Goal: Transaction & Acquisition: Purchase product/service

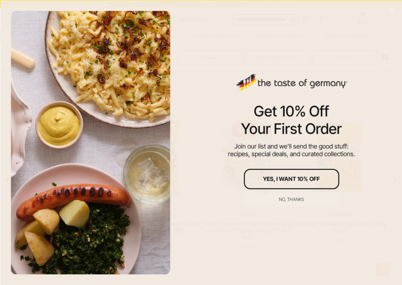
scroll to position [500, 0]
click at [295, 199] on div "No, thanks" at bounding box center [291, 199] width 25 height 4
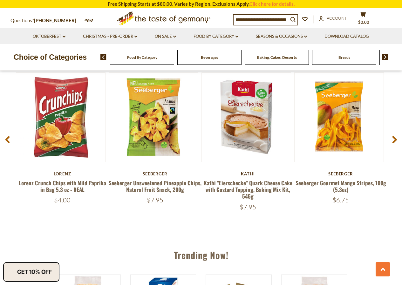
scroll to position [478, 0]
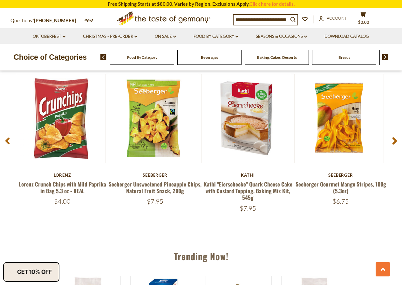
click at [394, 141] on icon at bounding box center [394, 141] width 5 height 8
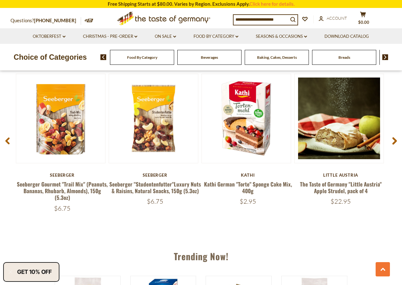
click at [394, 141] on icon at bounding box center [394, 141] width 5 height 8
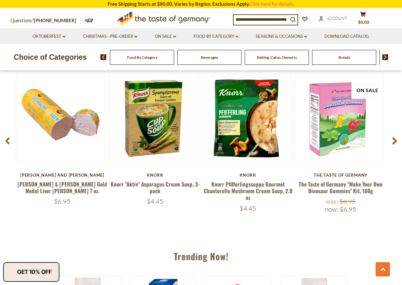
click at [394, 141] on icon at bounding box center [394, 141] width 5 height 8
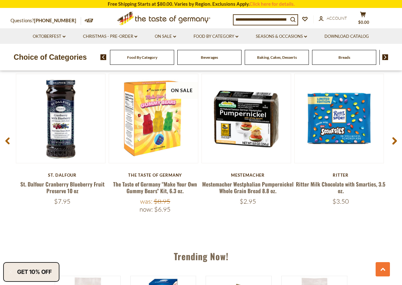
click at [394, 141] on icon at bounding box center [394, 141] width 5 height 8
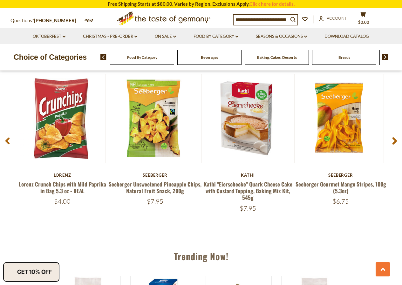
click at [394, 141] on icon at bounding box center [394, 141] width 5 height 8
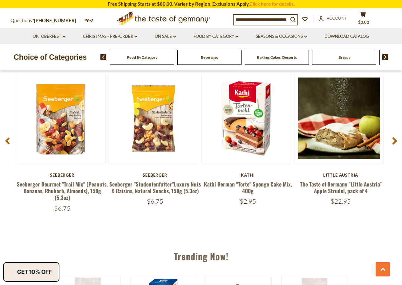
click at [394, 141] on icon at bounding box center [394, 141] width 5 height 8
click at [393, 141] on icon at bounding box center [394, 141] width 5 height 8
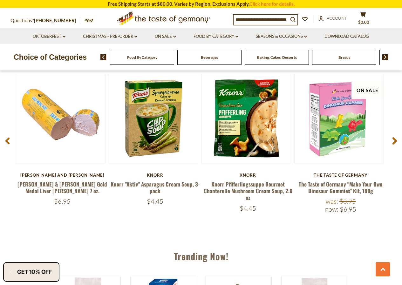
click at [391, 142] on span at bounding box center [394, 142] width 15 height 20
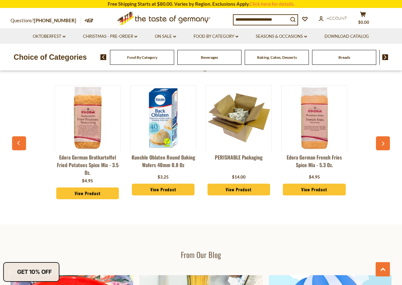
scroll to position [695, 0]
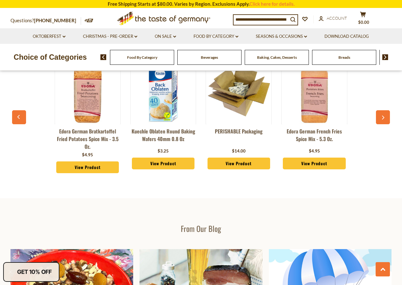
click at [387, 124] on div "Edora German Bratkartoffel Fried Potatoes Spice Mix - 3.5 oz. $4.95 View Produc…" at bounding box center [201, 121] width 378 height 141
click at [385, 120] on button "button" at bounding box center [383, 117] width 14 height 14
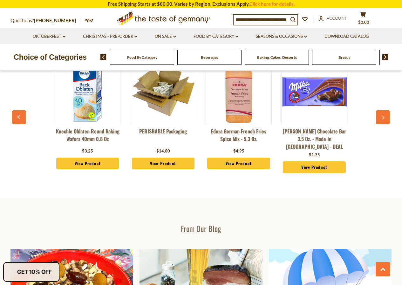
click at [384, 118] on icon "button" at bounding box center [383, 118] width 4 height 4
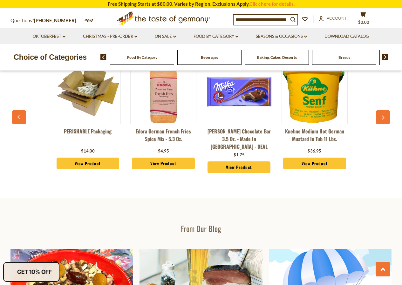
click at [384, 118] on icon "button" at bounding box center [383, 118] width 4 height 4
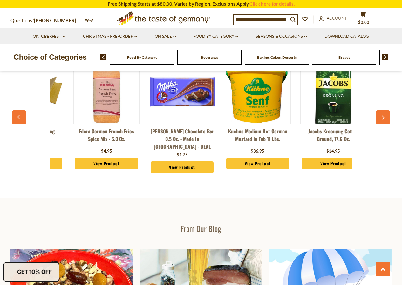
click at [384, 118] on icon "button" at bounding box center [383, 118] width 4 height 4
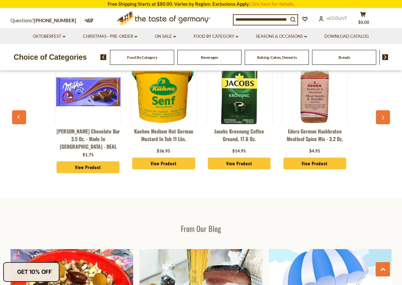
click at [384, 118] on icon "button" at bounding box center [383, 118] width 4 height 4
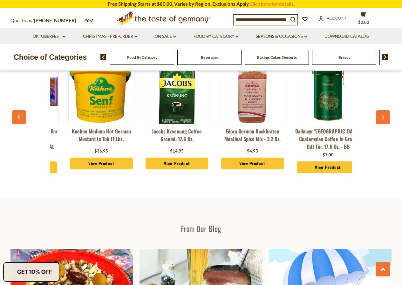
click at [384, 118] on icon "button" at bounding box center [383, 118] width 4 height 4
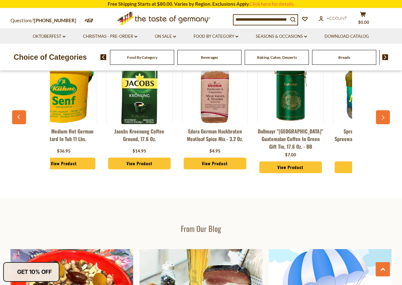
click at [384, 118] on icon "button" at bounding box center [383, 118] width 4 height 4
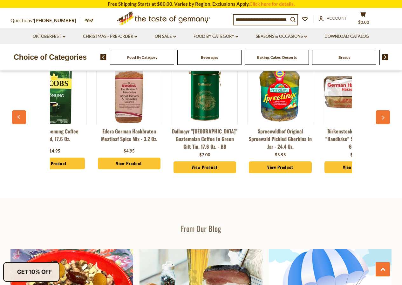
click at [384, 118] on icon "button" at bounding box center [383, 118] width 4 height 4
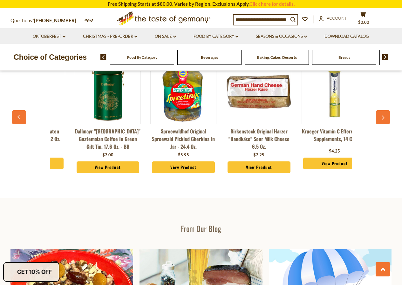
click at [384, 118] on icon "button" at bounding box center [383, 118] width 4 height 4
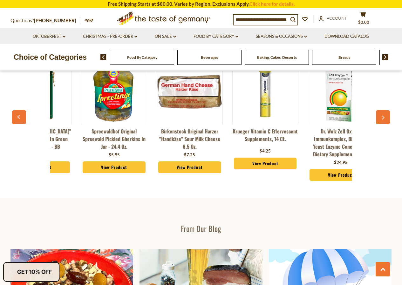
click at [384, 118] on icon "button" at bounding box center [383, 118] width 4 height 4
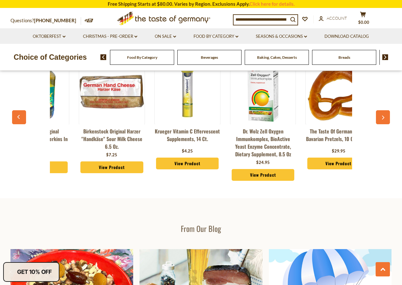
click at [384, 118] on icon "button" at bounding box center [383, 118] width 4 height 4
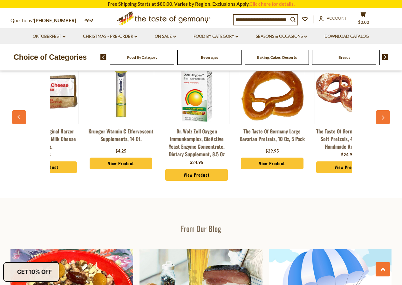
click at [384, 118] on icon "button" at bounding box center [383, 118] width 4 height 4
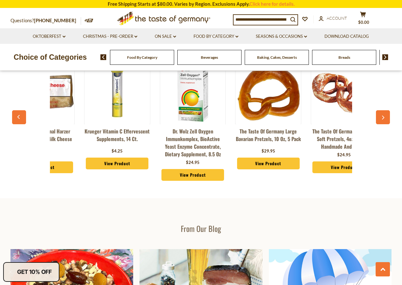
scroll to position [0, 897]
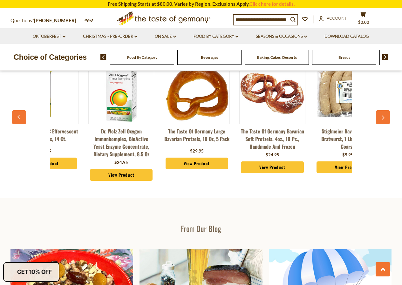
click at [384, 118] on icon "button" at bounding box center [383, 118] width 4 height 4
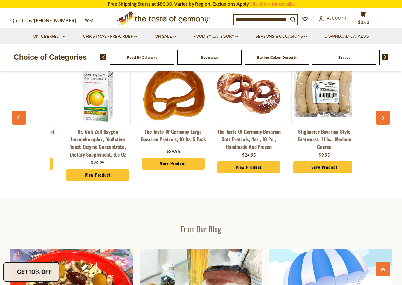
scroll to position [696, 0]
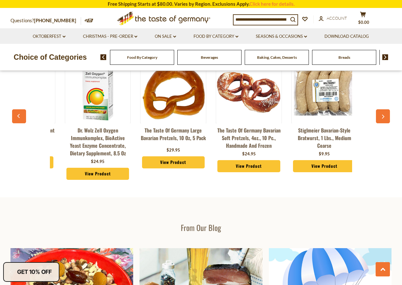
click at [384, 118] on icon "button" at bounding box center [383, 117] width 3 height 4
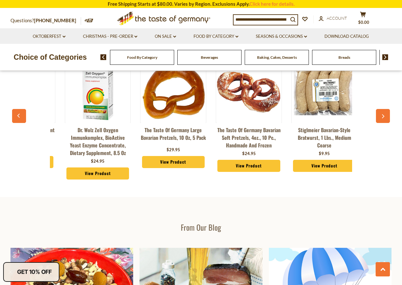
scroll to position [0, 907]
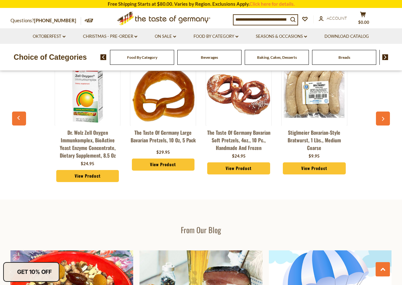
click at [384, 118] on icon "button" at bounding box center [383, 119] width 3 height 4
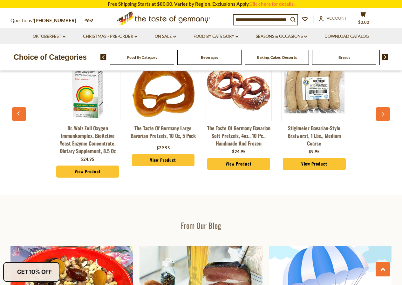
click at [384, 117] on icon "button" at bounding box center [383, 114] width 3 height 4
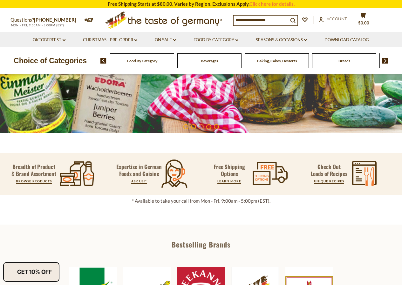
scroll to position [0, 0]
